Goal: Find specific page/section: Find specific page/section

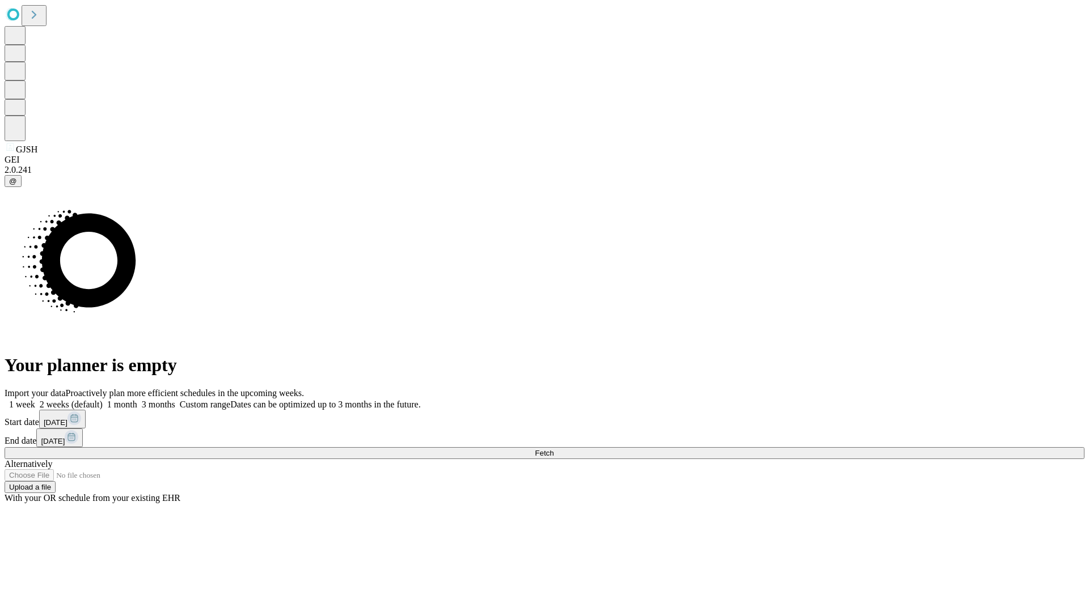
click at [553, 449] on span "Fetch" at bounding box center [544, 453] width 19 height 9
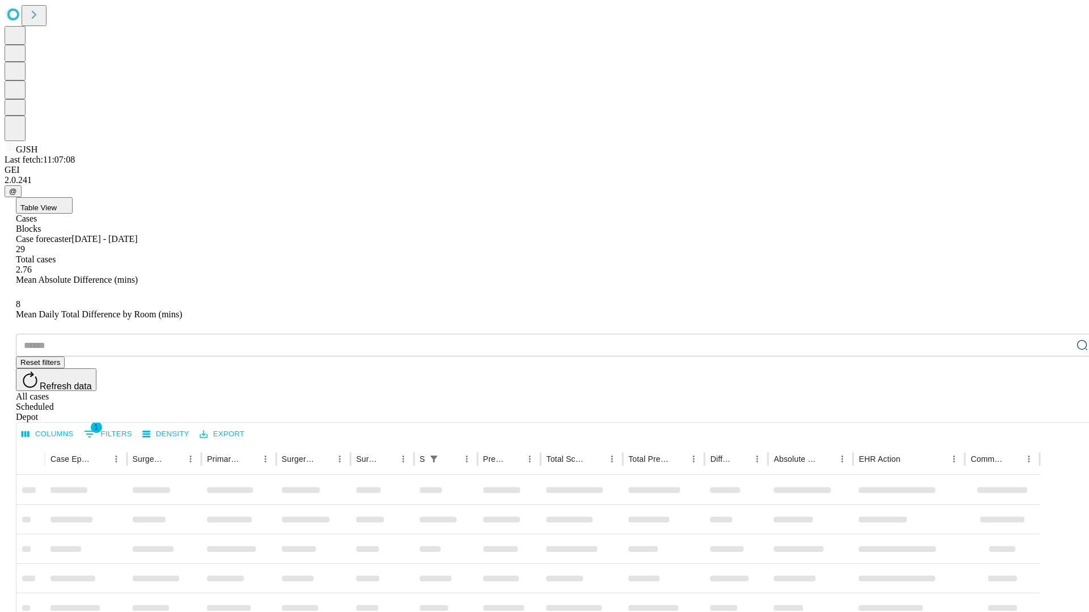
click at [1059, 412] on div "Depot" at bounding box center [556, 417] width 1080 height 10
click at [967, 392] on div "All cases" at bounding box center [556, 397] width 1080 height 10
